Goal: Task Accomplishment & Management: Manage account settings

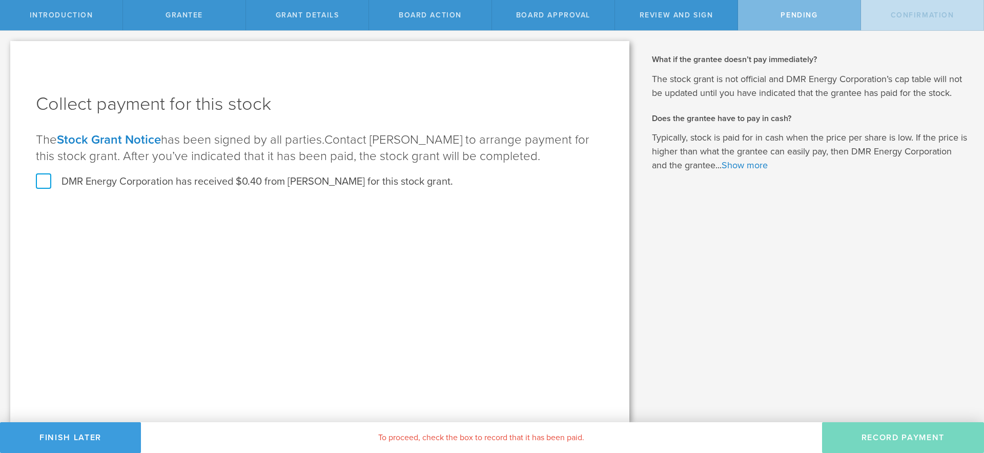
click at [46, 178] on label "DMR Energy Corporation has received $0.40 from [PERSON_NAME] for this stock gra…" at bounding box center [244, 181] width 417 height 13
click at [0, 0] on input "DMR Energy Corporation has received $0.40 from [PERSON_NAME] for this stock gra…" at bounding box center [0, 0] width 0 height 0
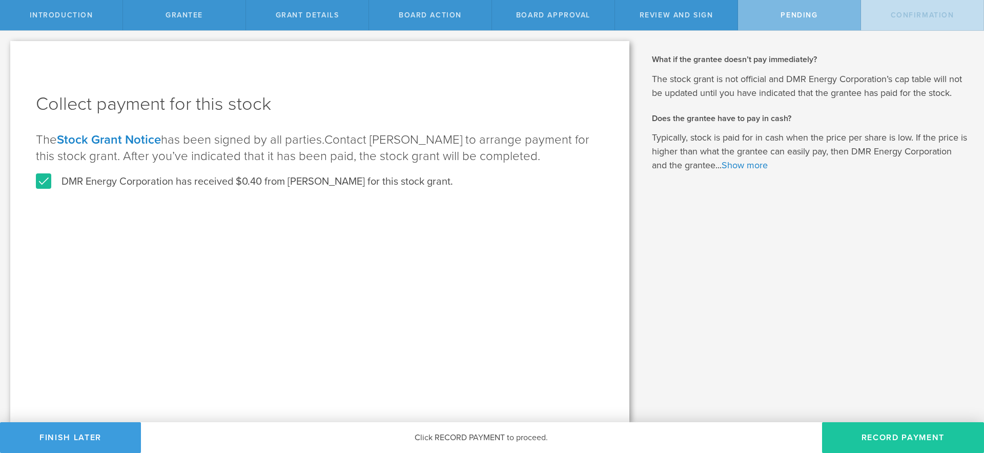
click at [894, 436] on button "Record Payment" at bounding box center [903, 437] width 162 height 31
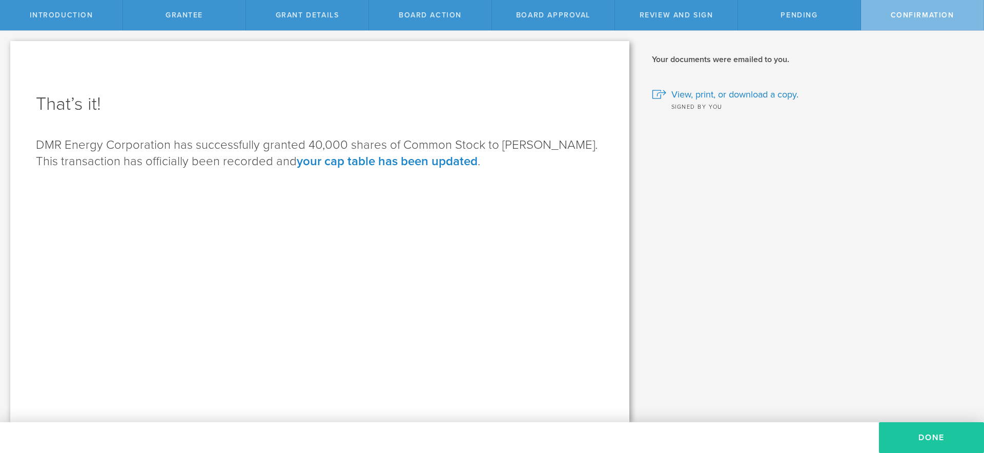
click at [909, 434] on button "Done" at bounding box center [931, 437] width 105 height 31
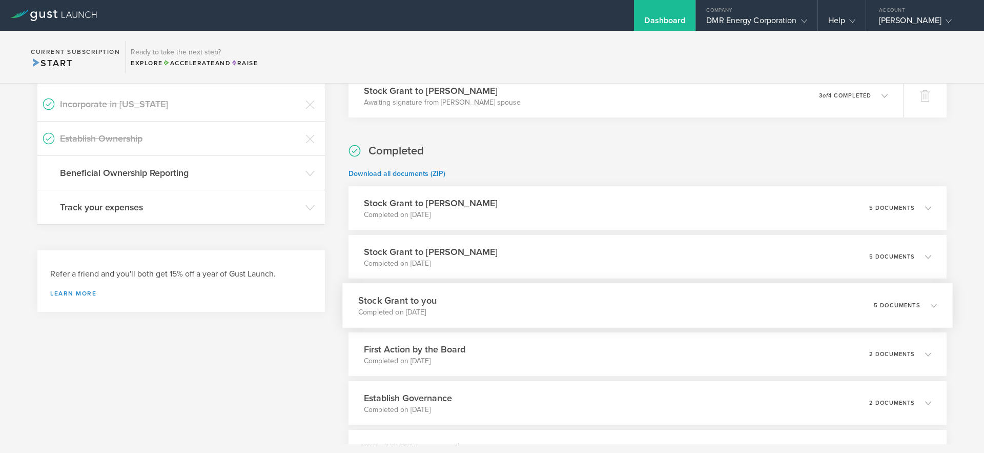
scroll to position [372, 0]
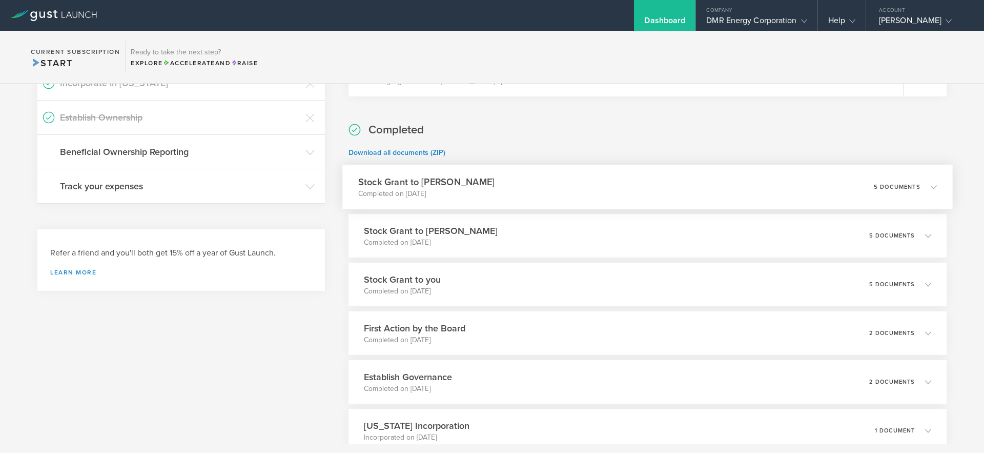
click at [621, 205] on div "Stock Grant to [PERSON_NAME] Completed on [DATE] 5 documents" at bounding box center [647, 187] width 611 height 45
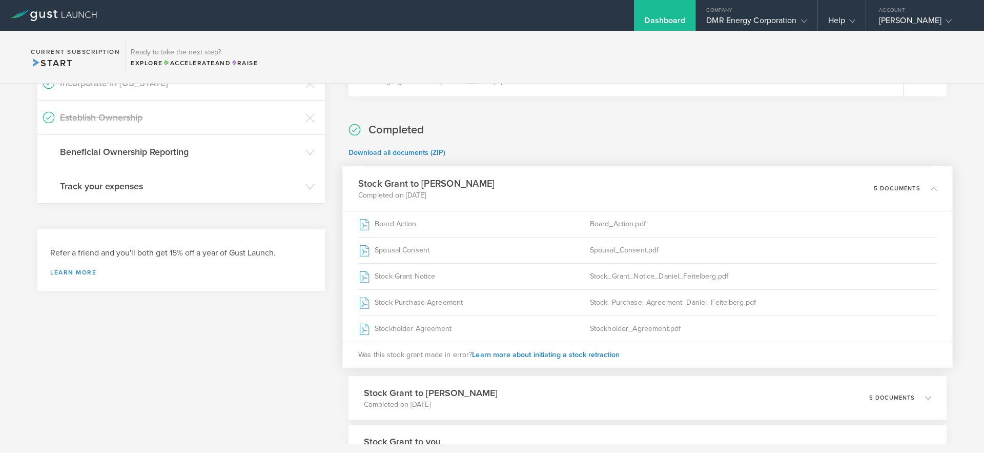
click at [698, 188] on div "Stock Grant to [PERSON_NAME] Completed on [DATE] 5 documents" at bounding box center [647, 188] width 611 height 45
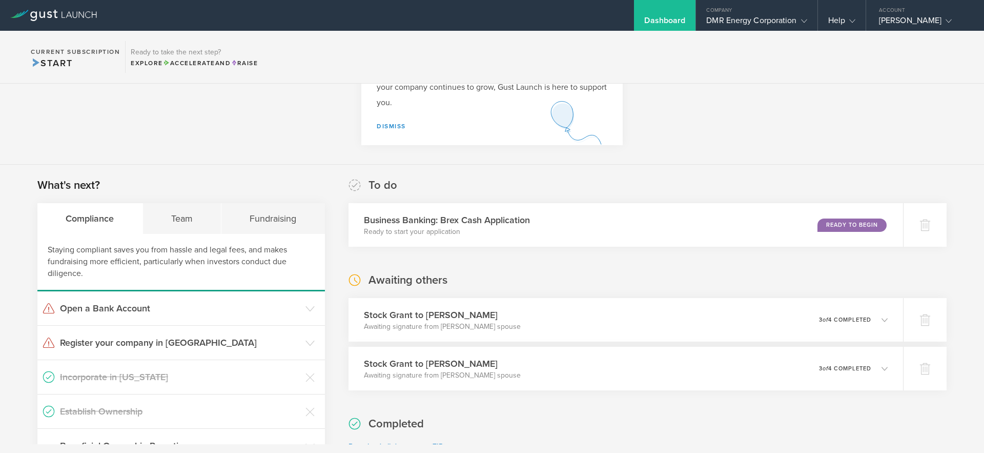
scroll to position [108, 0]
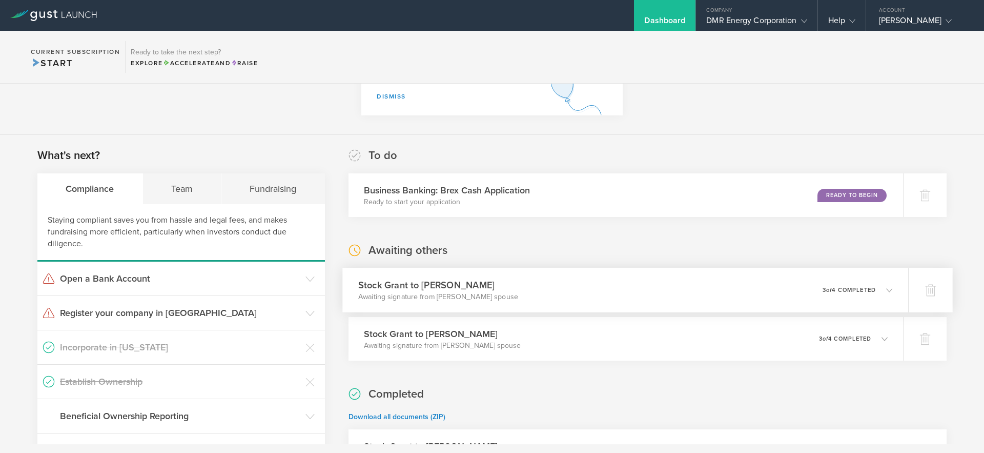
click at [720, 301] on div "Stock [PERSON_NAME] to [PERSON_NAME] Awaiting signature from [PERSON_NAME] spou…" at bounding box center [625, 290] width 566 height 45
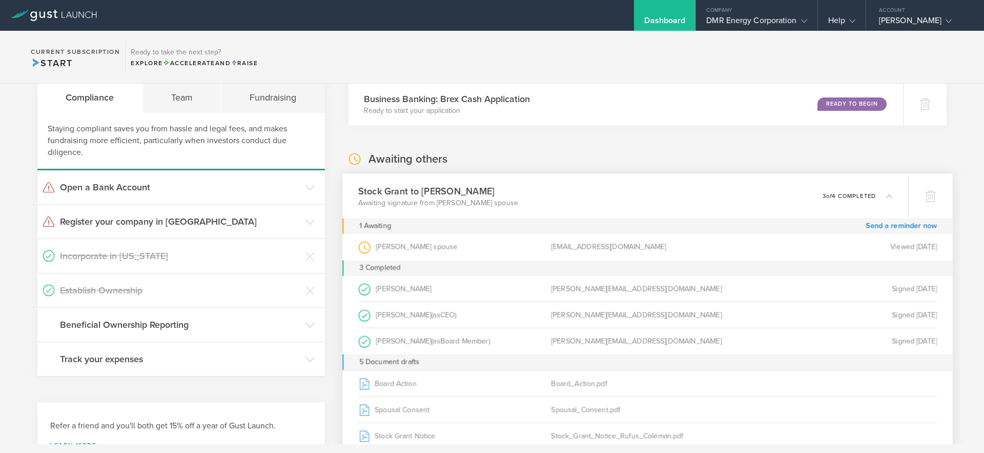
scroll to position [178, 0]
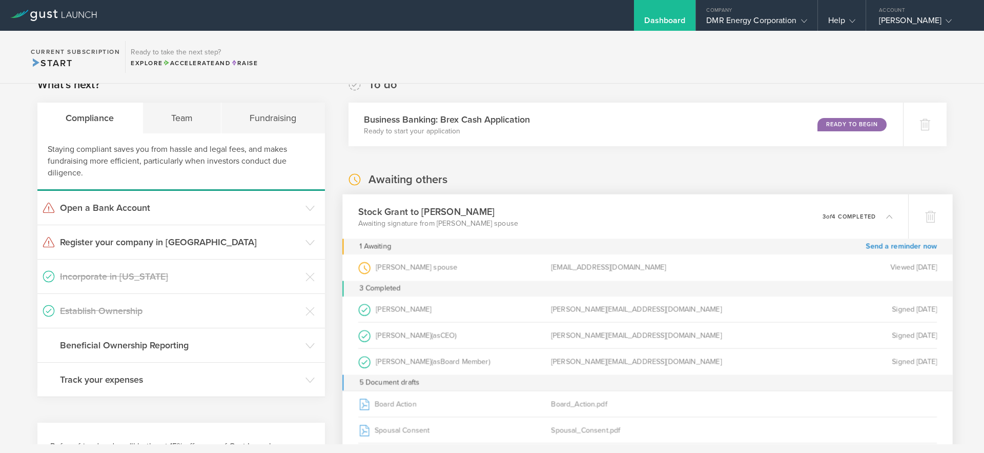
click at [695, 208] on div "Stock [PERSON_NAME] to [PERSON_NAME] Awaiting signature from [PERSON_NAME] spou…" at bounding box center [625, 216] width 566 height 45
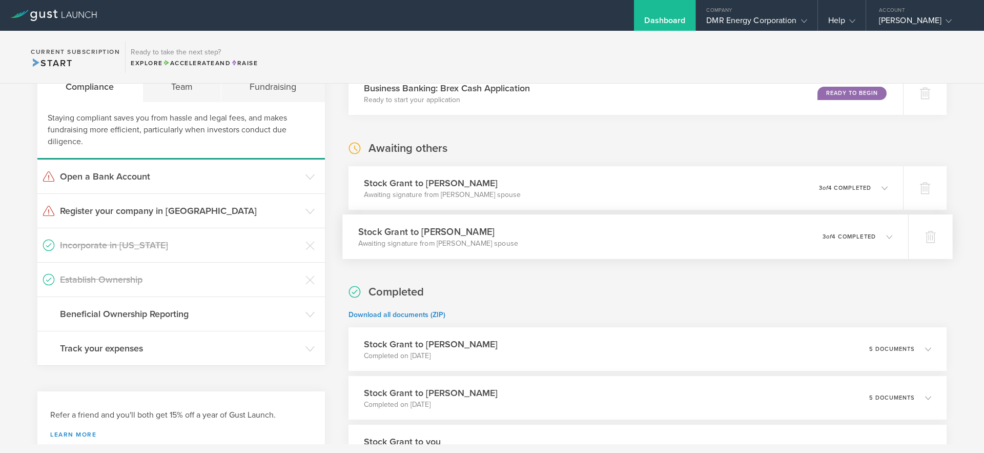
scroll to position [214, 0]
